Goal: Register for event/course

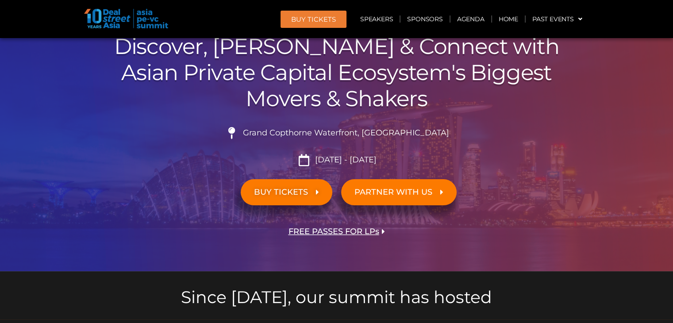
scroll to position [90, 0]
click at [316, 194] on icon at bounding box center [317, 192] width 3 height 8
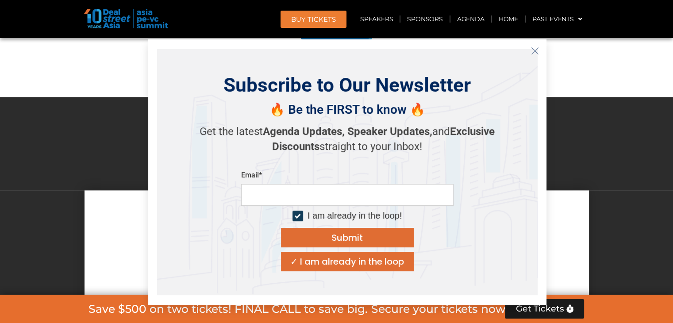
scroll to position [7894, 0]
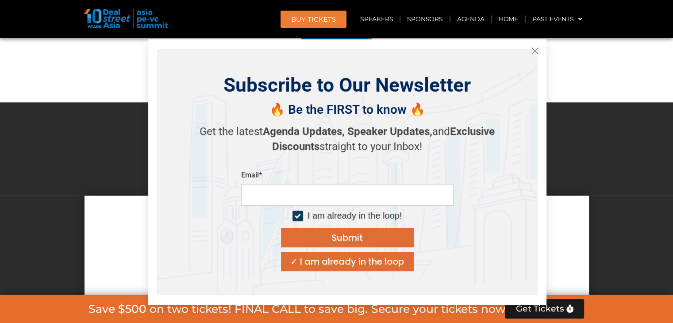
click at [534, 54] on icon "Close" at bounding box center [535, 51] width 8 height 8
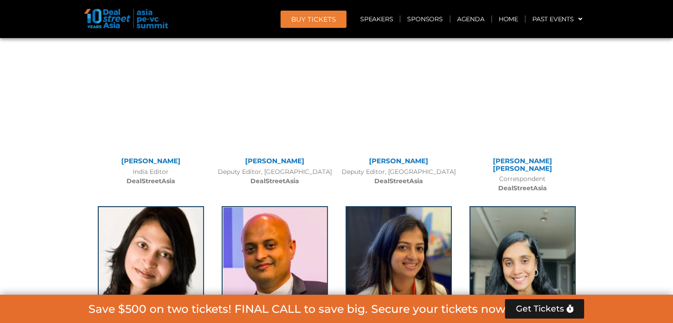
scroll to position [6504, 0]
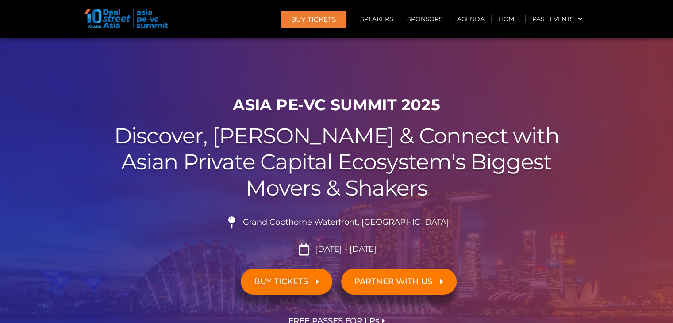
click at [315, 251] on span "[DATE] - [DATE]" at bounding box center [345, 250] width 64 height 10
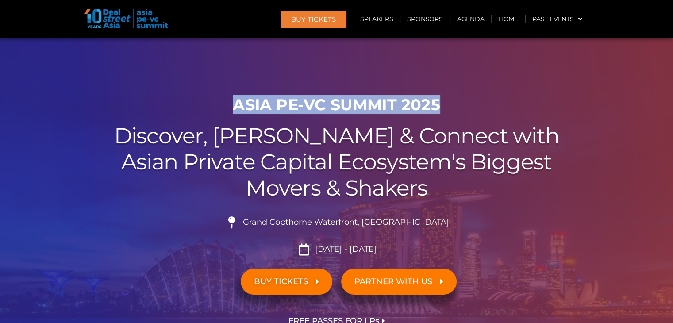
drag, startPoint x: 235, startPoint y: 105, endPoint x: 440, endPoint y: 102, distance: 205.9
click at [440, 102] on h1 "ASIA PE-VC Summit 2025" at bounding box center [337, 105] width 496 height 19
copy h1 "ASIA PE-VC Summit 2025"
